Goal: Information Seeking & Learning: Learn about a topic

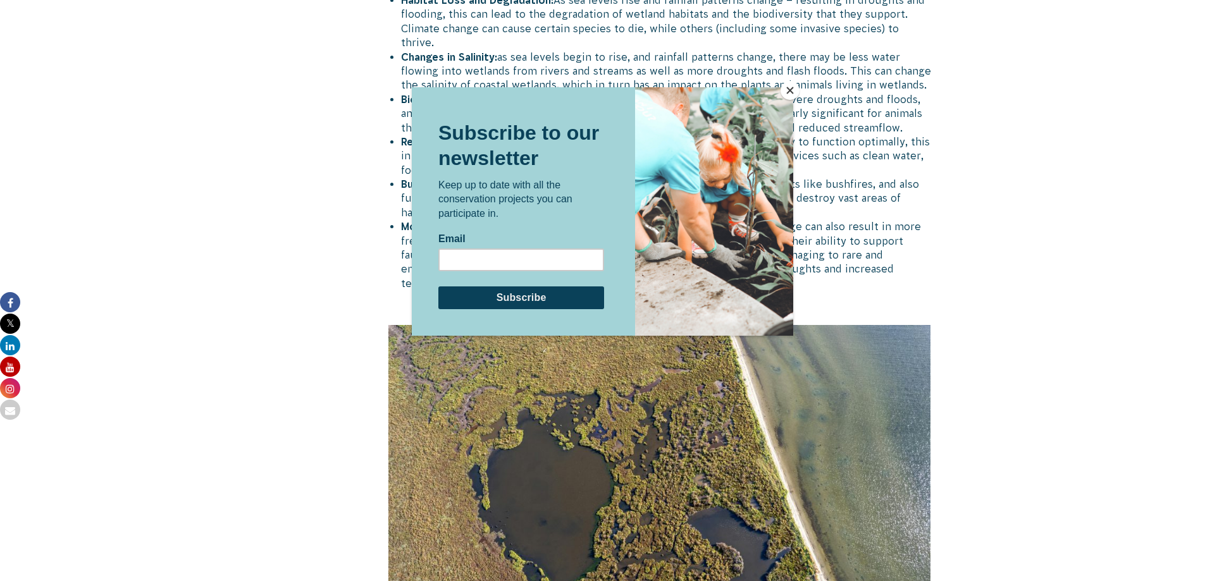
scroll to position [2349, 0]
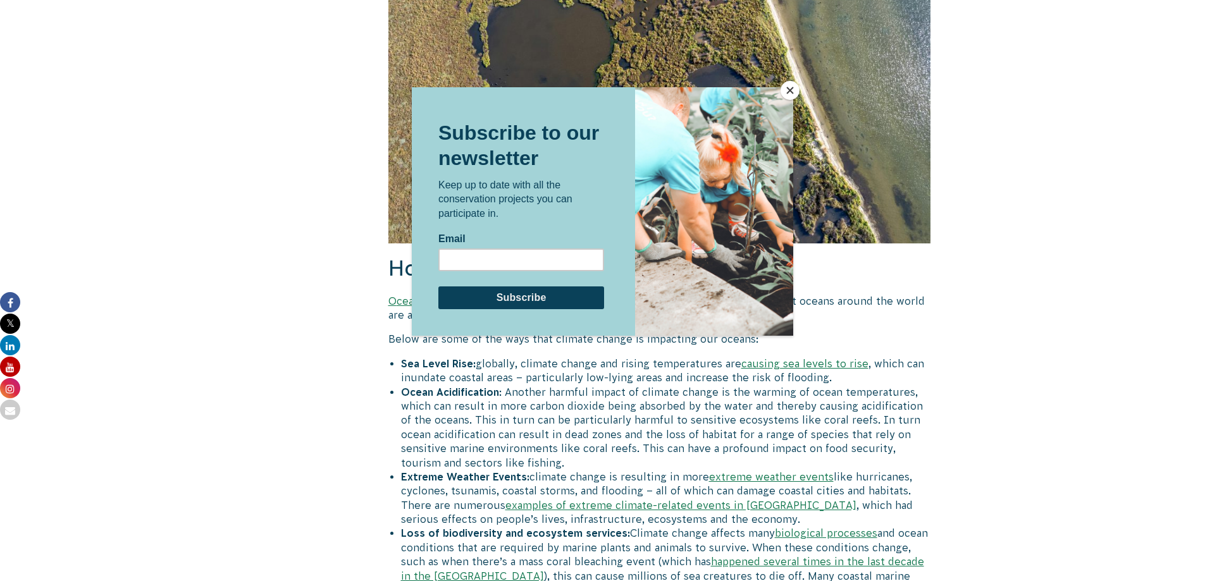
click at [789, 91] on button "Close" at bounding box center [789, 90] width 19 height 19
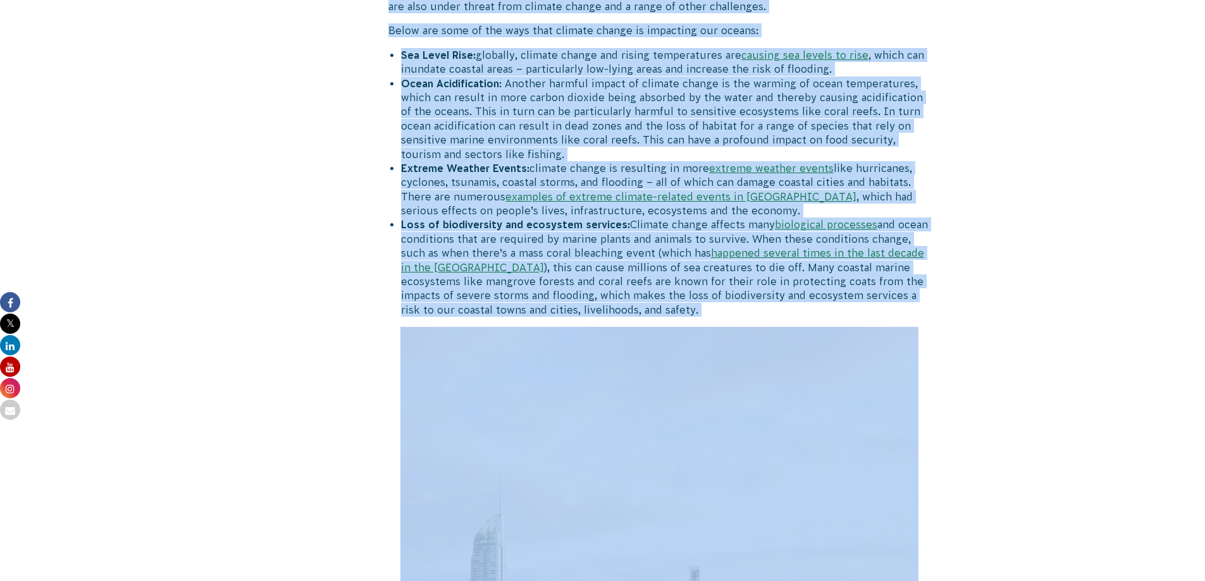
scroll to position [2656, 0]
drag, startPoint x: 393, startPoint y: 326, endPoint x: 699, endPoint y: 266, distance: 312.4
copy div "Loremip Dolors’a Consec ad Eli Seddoeius Tem incidid ut laboree dolore mag aliq…"
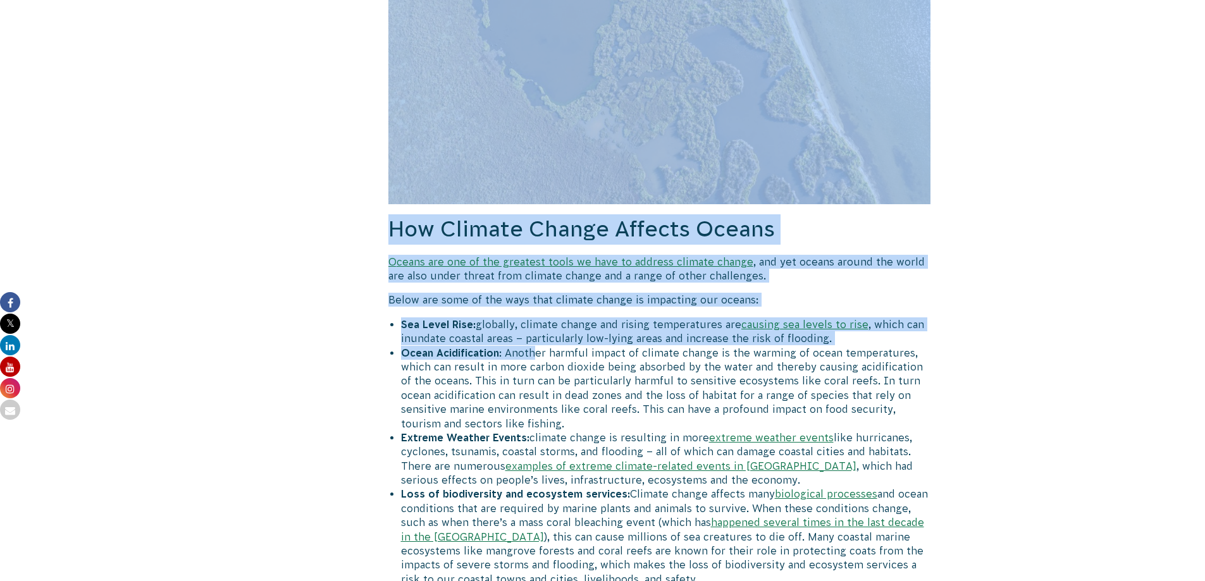
scroll to position [2403, 0]
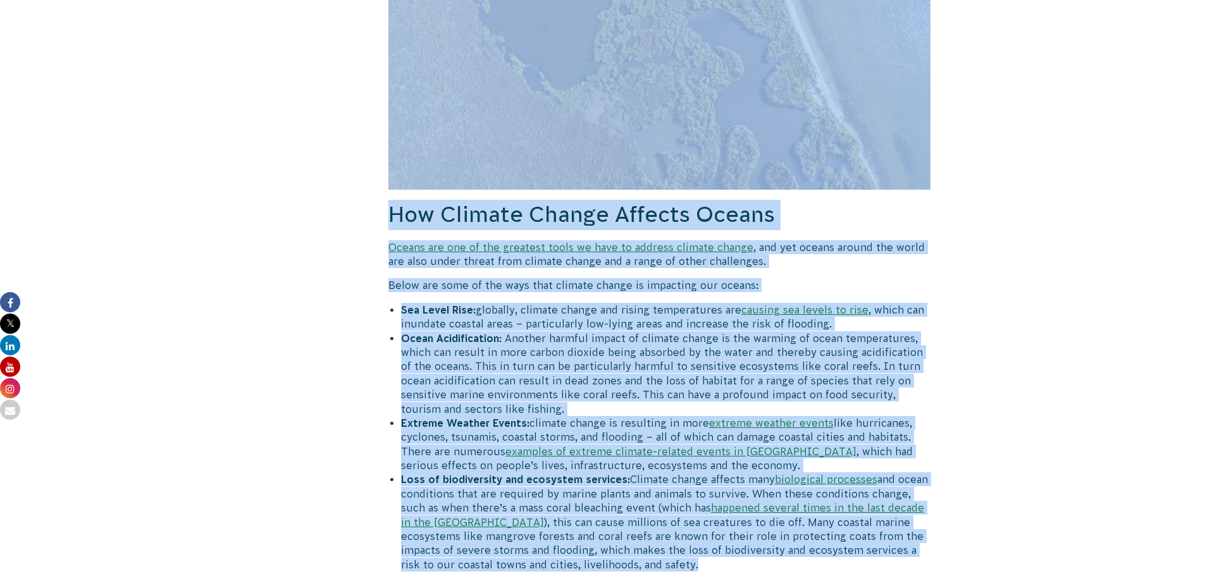
drag, startPoint x: 389, startPoint y: 82, endPoint x: 670, endPoint y: 508, distance: 511.3
copy div "lore ips dolors ametcon ad elits doeius tem incidid. Utla etd ma aliquaeni ad m…"
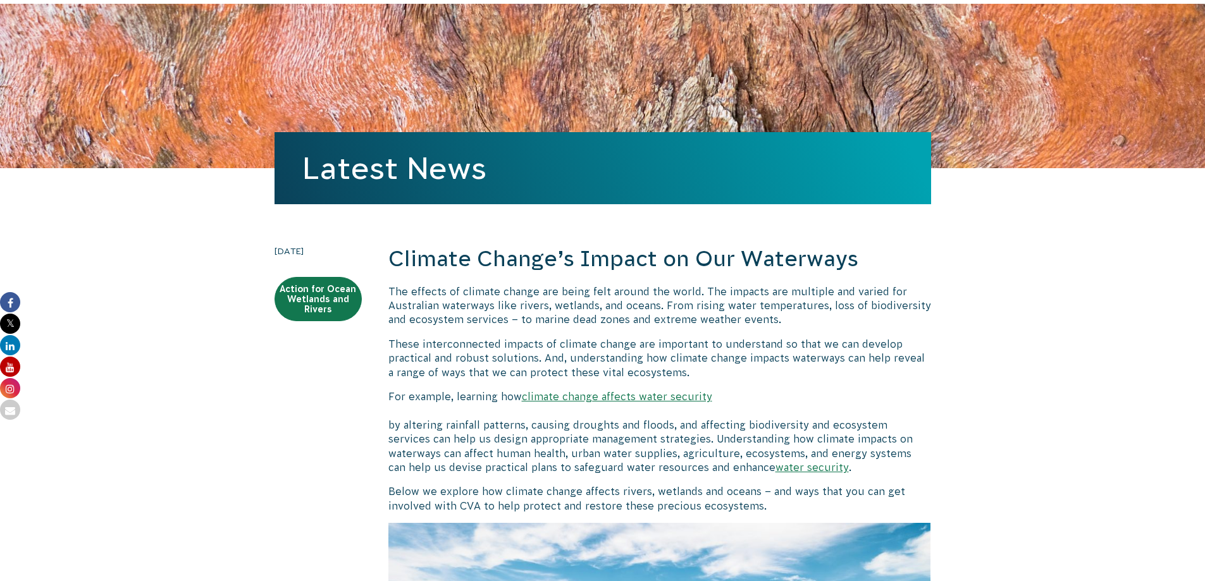
scroll to position [0, 0]
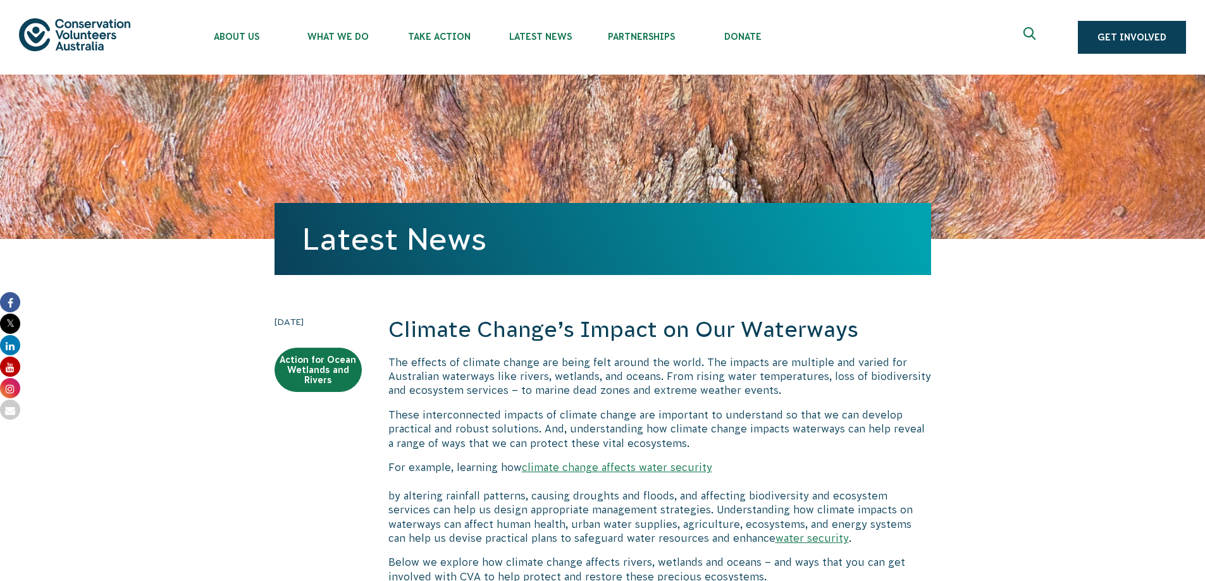
click at [414, 328] on h2 "Climate Change’s Impact on Our Waterways" at bounding box center [659, 330] width 543 height 30
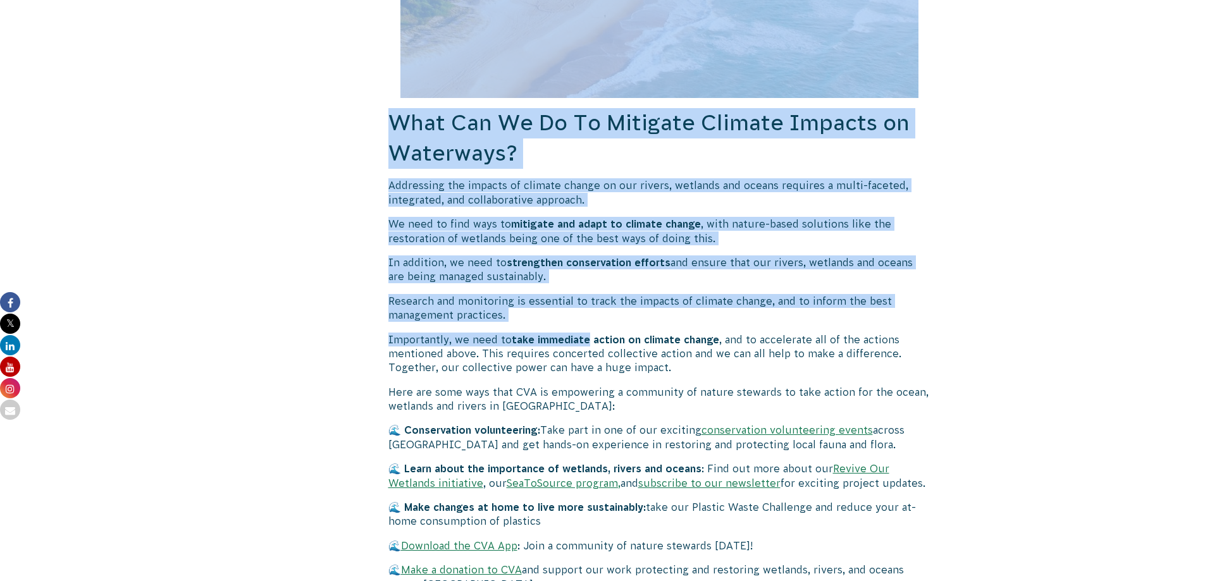
scroll to position [3541, 0]
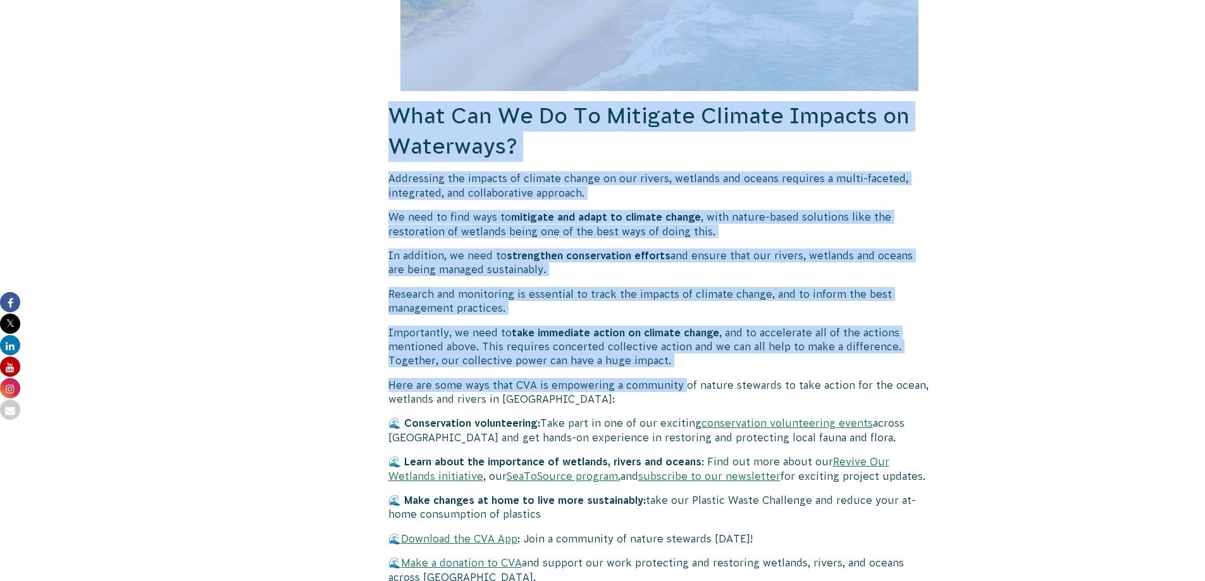
drag, startPoint x: 395, startPoint y: 331, endPoint x: 596, endPoint y: 291, distance: 205.0
copy div "Loremip Dolors’a Consec ad Eli Seddoeius Tem incidid ut laboree dolore mag aliq…"
click at [775, 326] on p "Importantly, we need to take immediate action on climate change , and to accele…" at bounding box center [659, 347] width 543 height 42
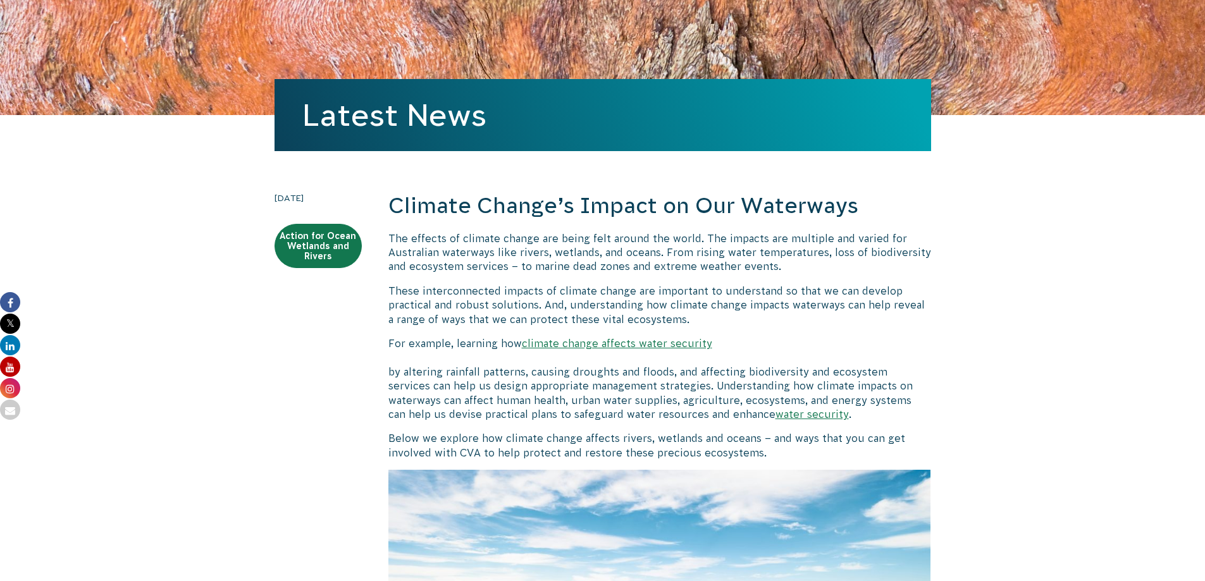
scroll to position [379, 0]
